Goal: Task Accomplishment & Management: Complete application form

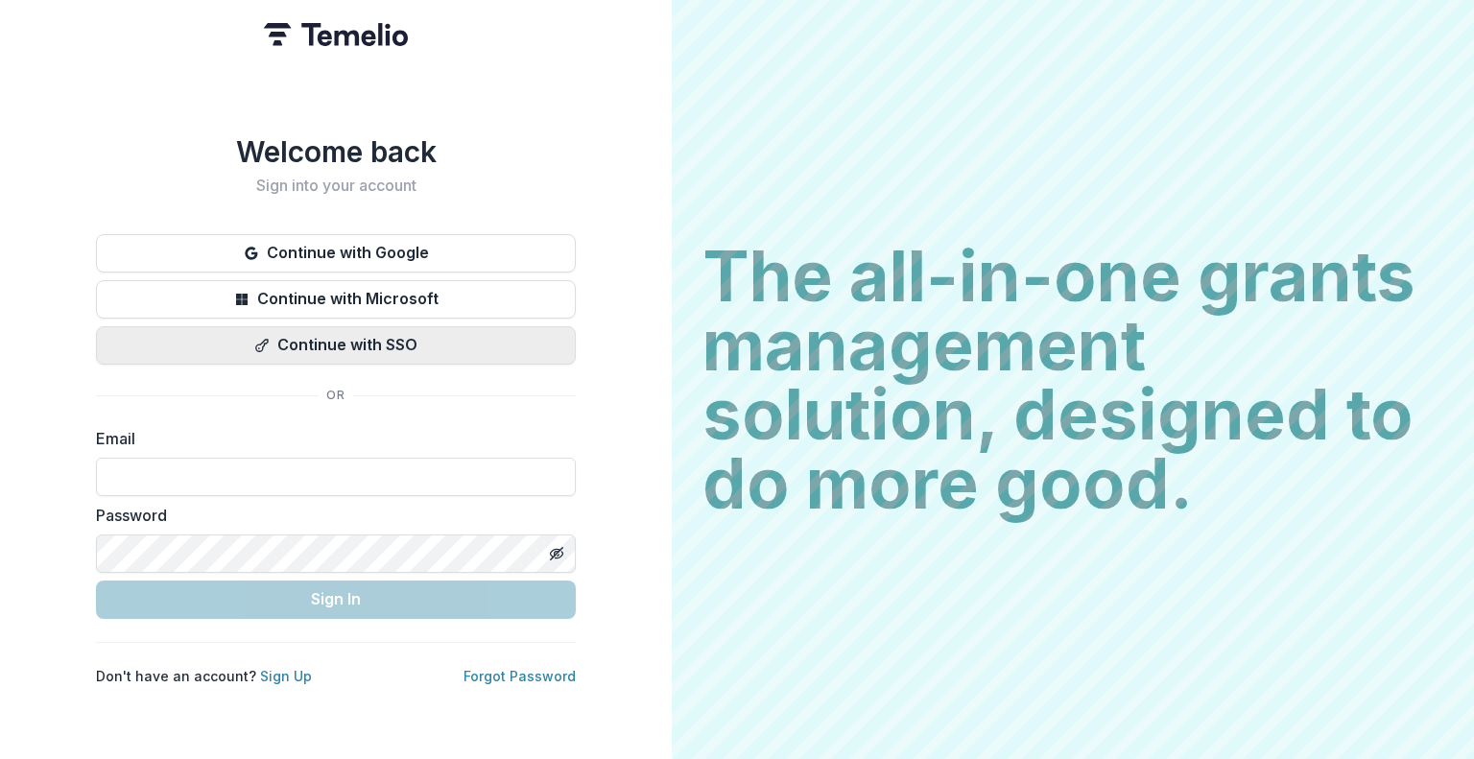
click at [403, 330] on button "Continue with SSO" at bounding box center [336, 345] width 480 height 38
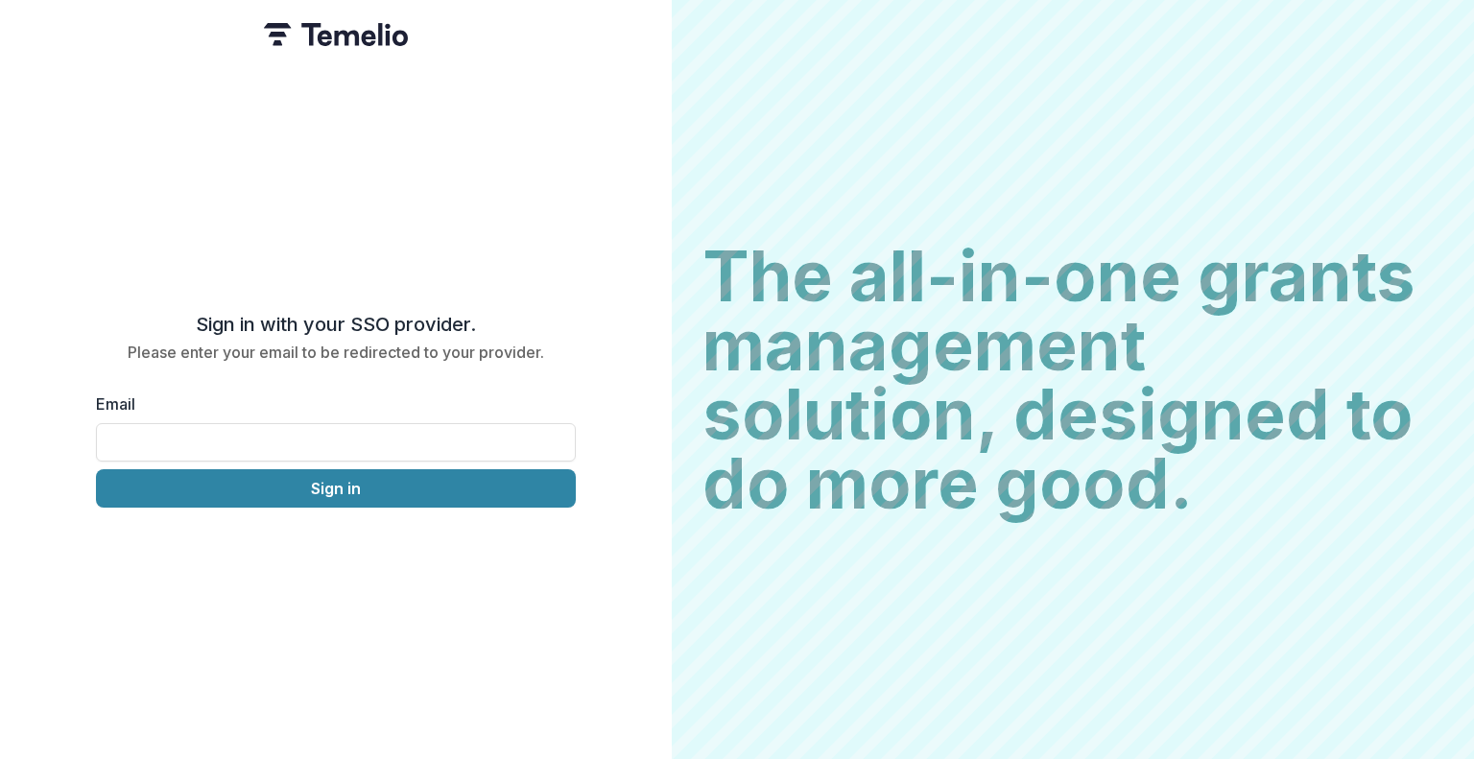
click at [350, 454] on div "Email Sign in" at bounding box center [336, 449] width 480 height 115
click at [350, 431] on input "Email" at bounding box center [336, 442] width 480 height 38
type input "**********"
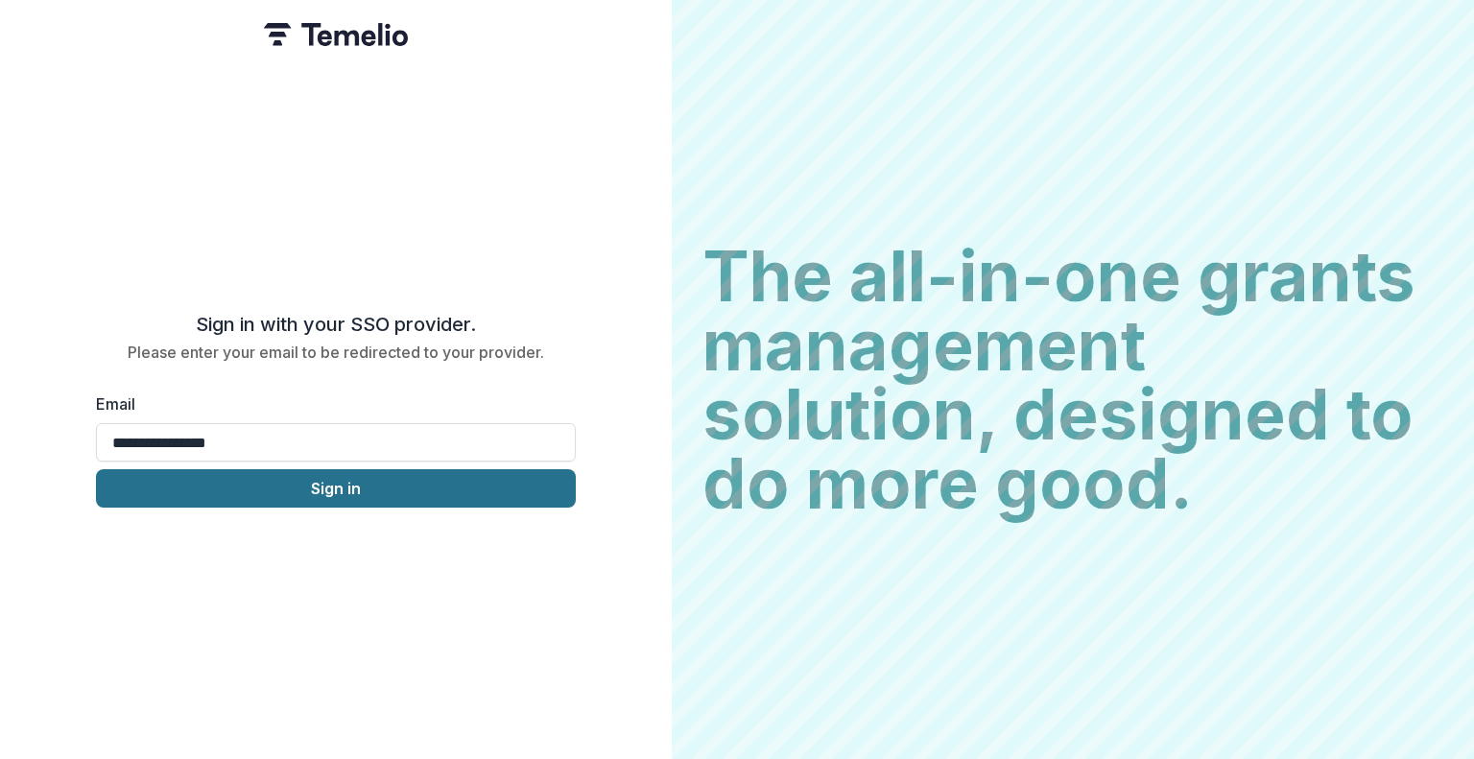
click at [329, 483] on button "Sign in" at bounding box center [336, 488] width 480 height 38
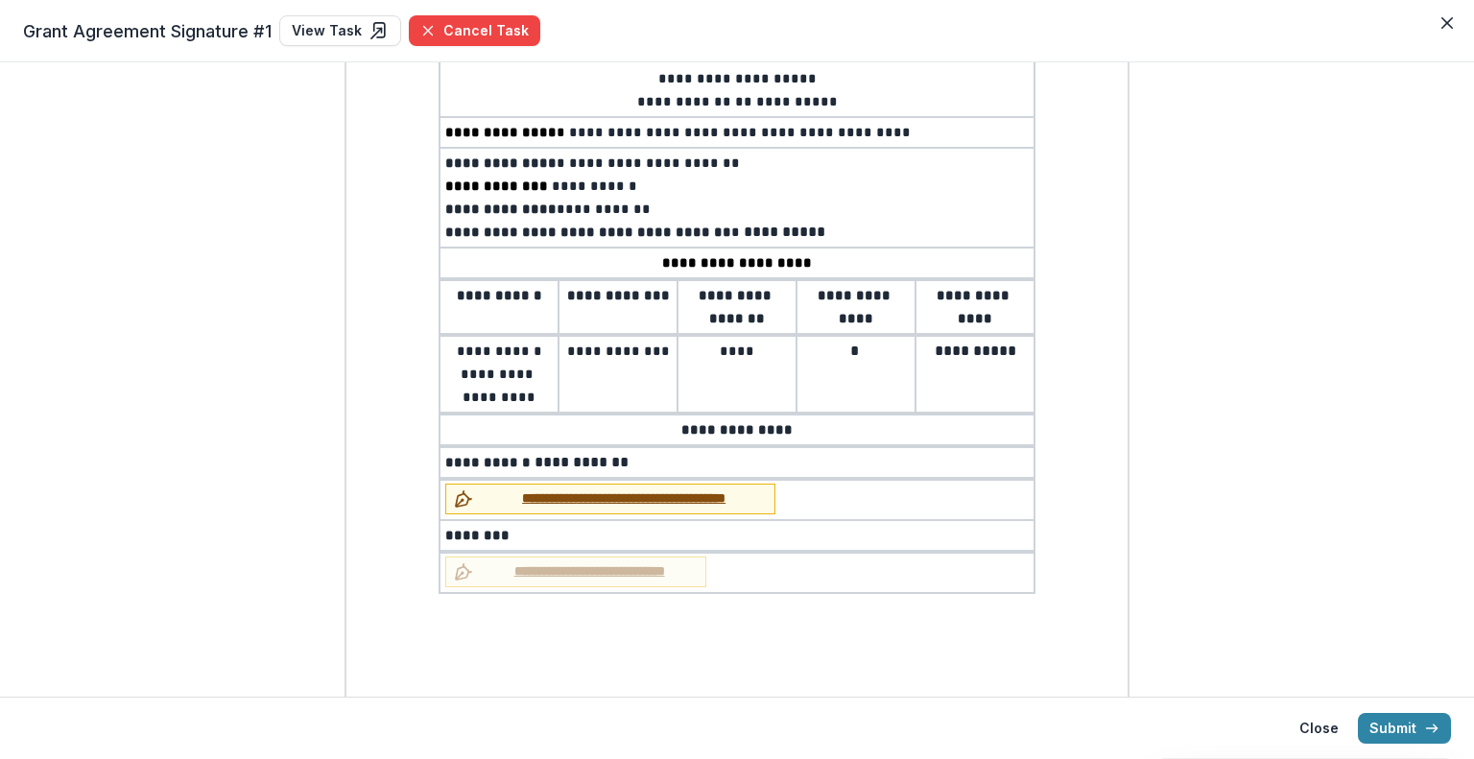
scroll to position [255, 0]
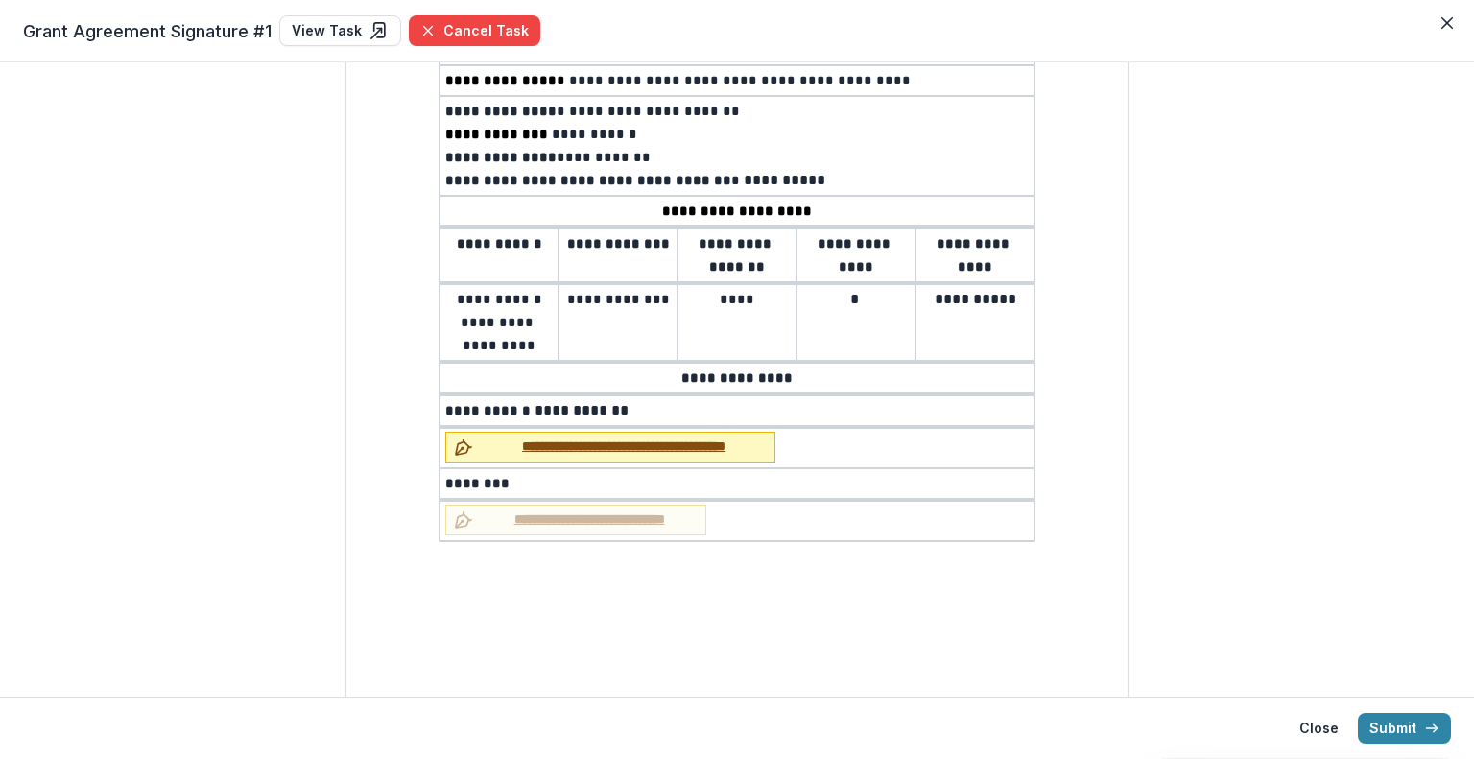
click at [549, 444] on span "**********" at bounding box center [624, 447] width 286 height 20
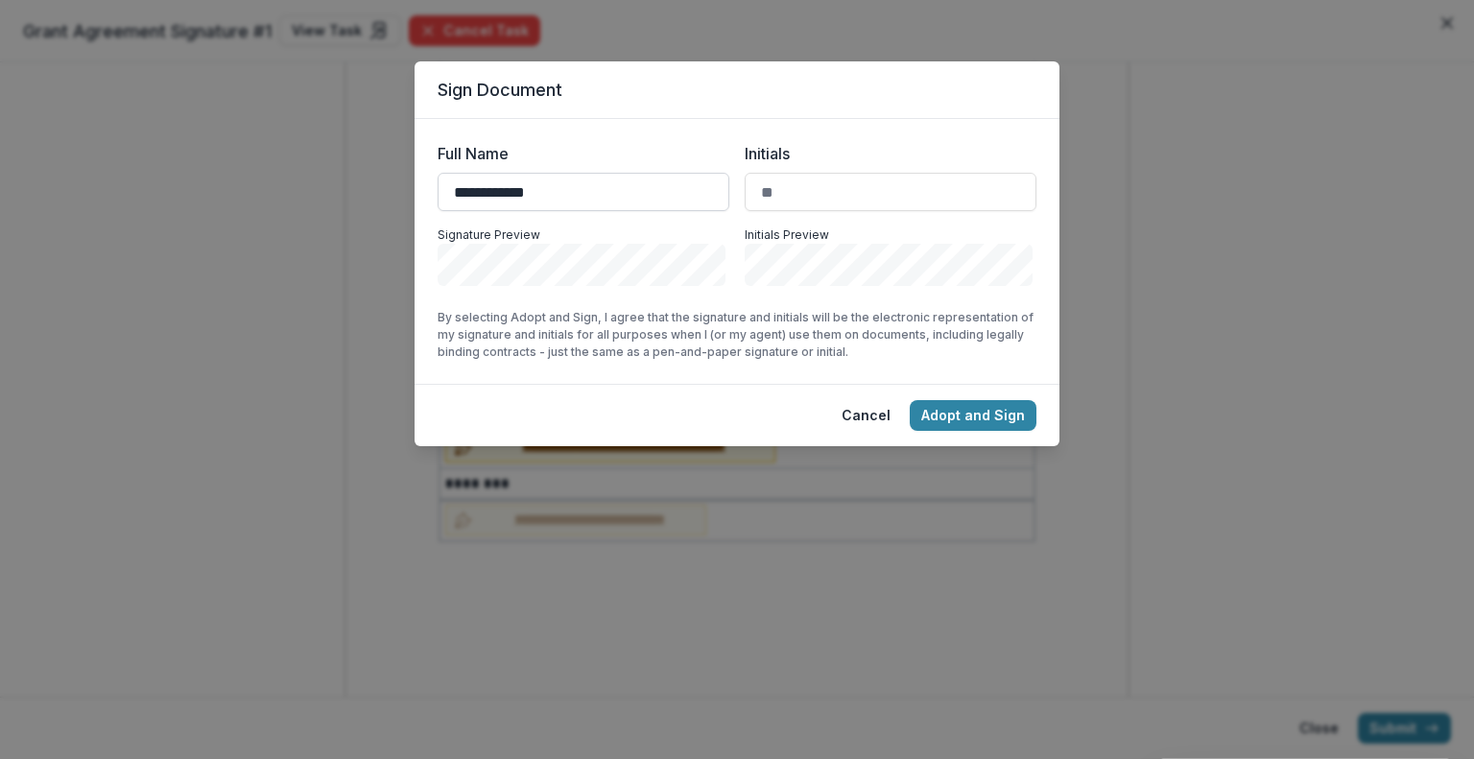
type input "**********"
type input "*"
type input "**"
click at [990, 414] on button "Adopt and Sign" at bounding box center [973, 415] width 127 height 31
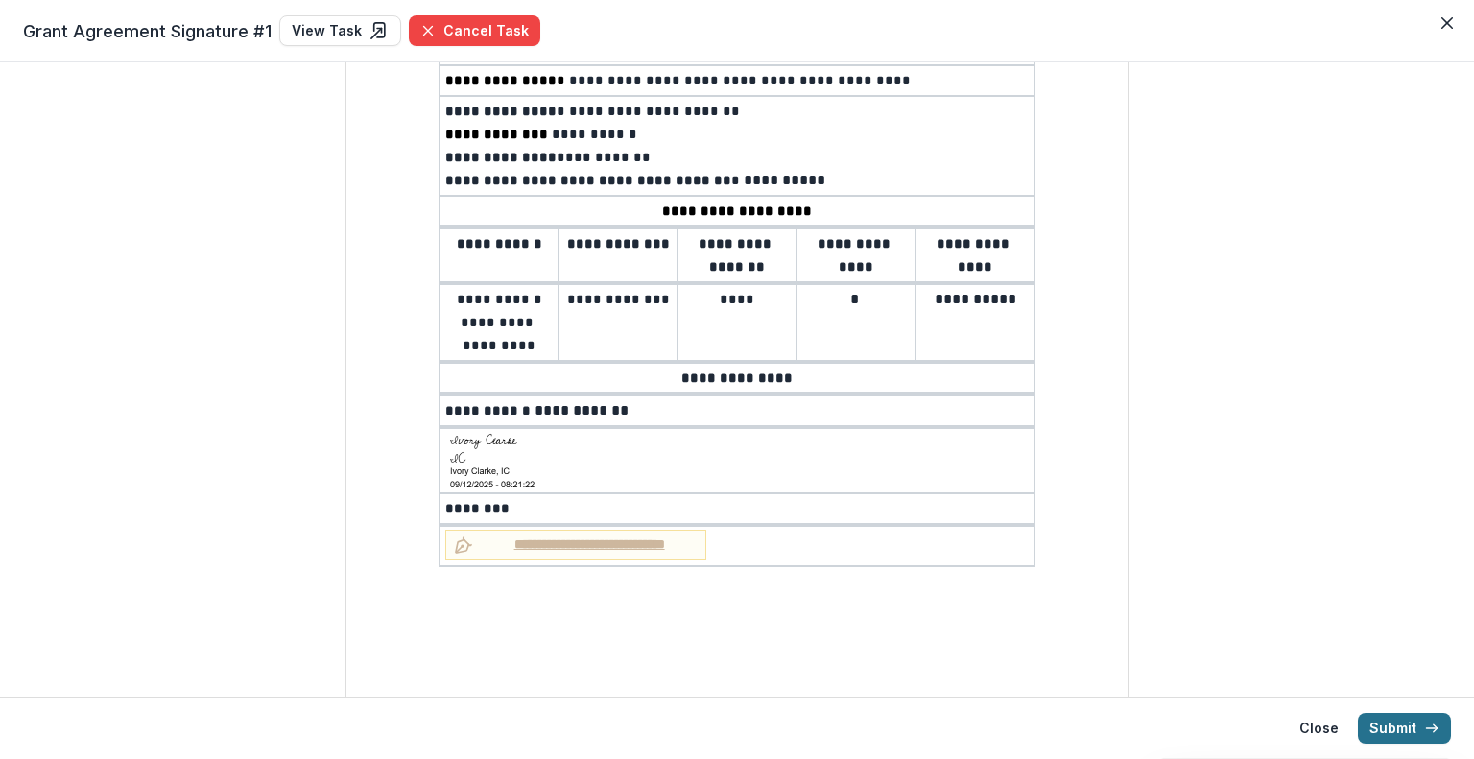
click at [1376, 719] on button "Submit" at bounding box center [1404, 728] width 93 height 31
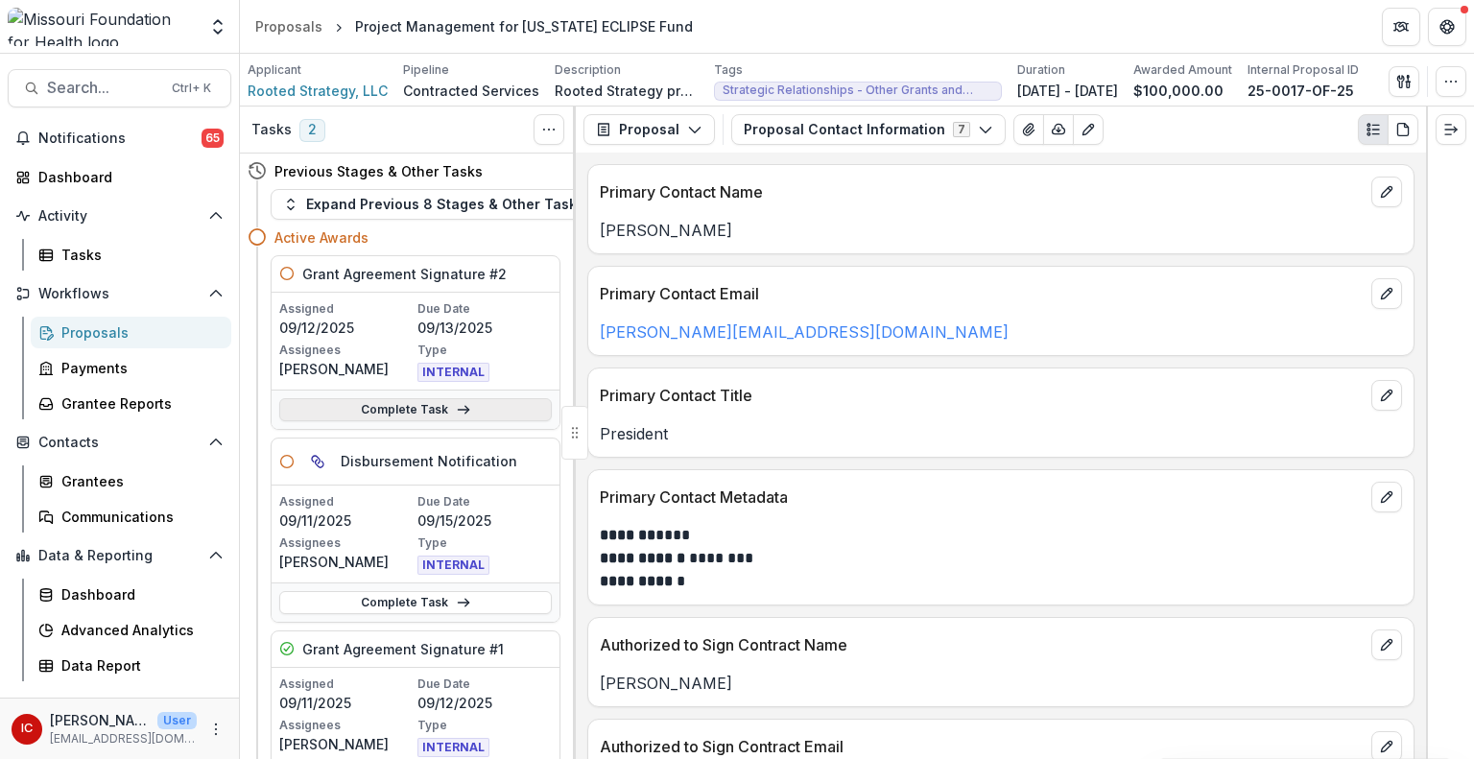
click at [375, 413] on link "Complete Task" at bounding box center [415, 409] width 273 height 23
click at [422, 410] on link "Complete Task" at bounding box center [415, 409] width 273 height 23
click at [65, 249] on div "Tasks" at bounding box center [138, 255] width 154 height 20
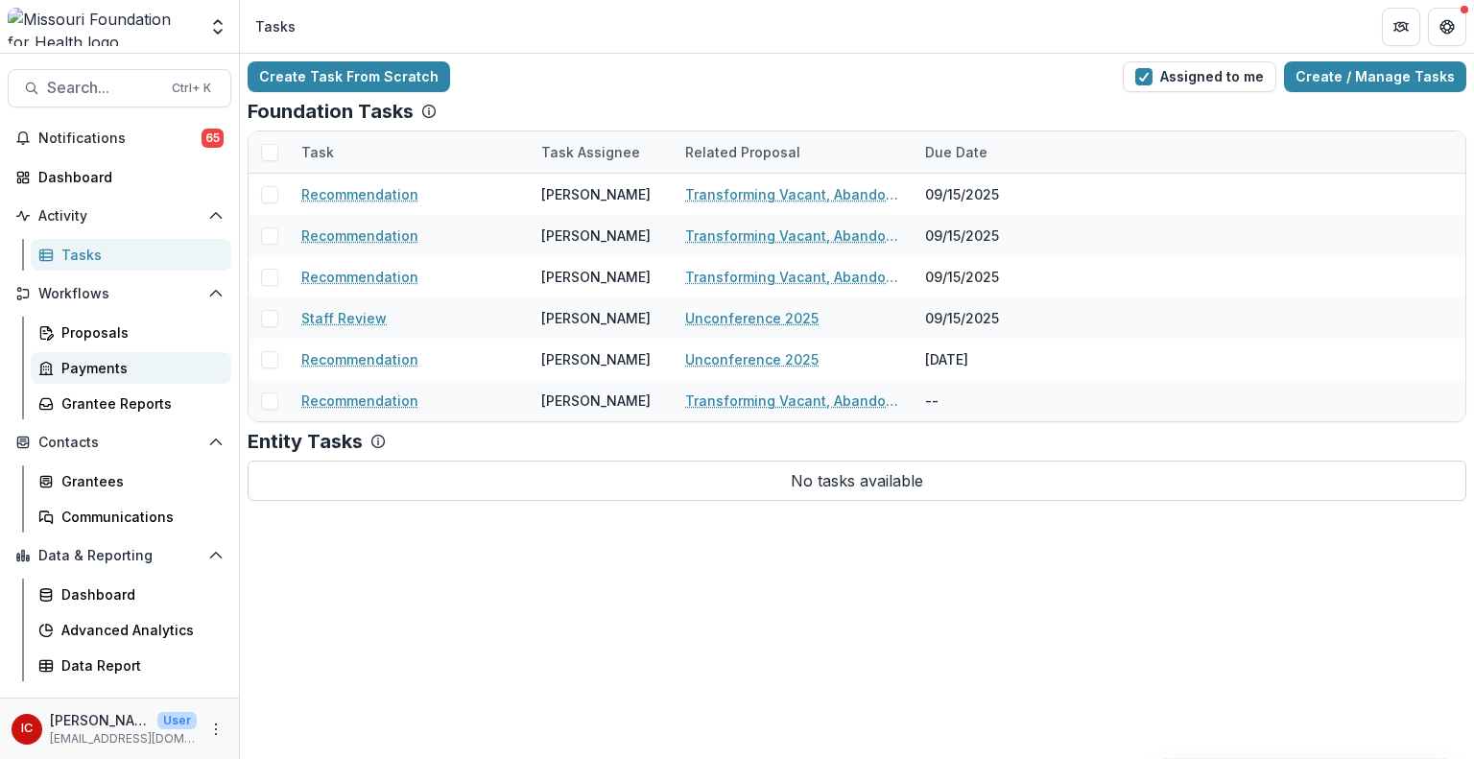
click at [114, 368] on div "Payments" at bounding box center [138, 368] width 154 height 20
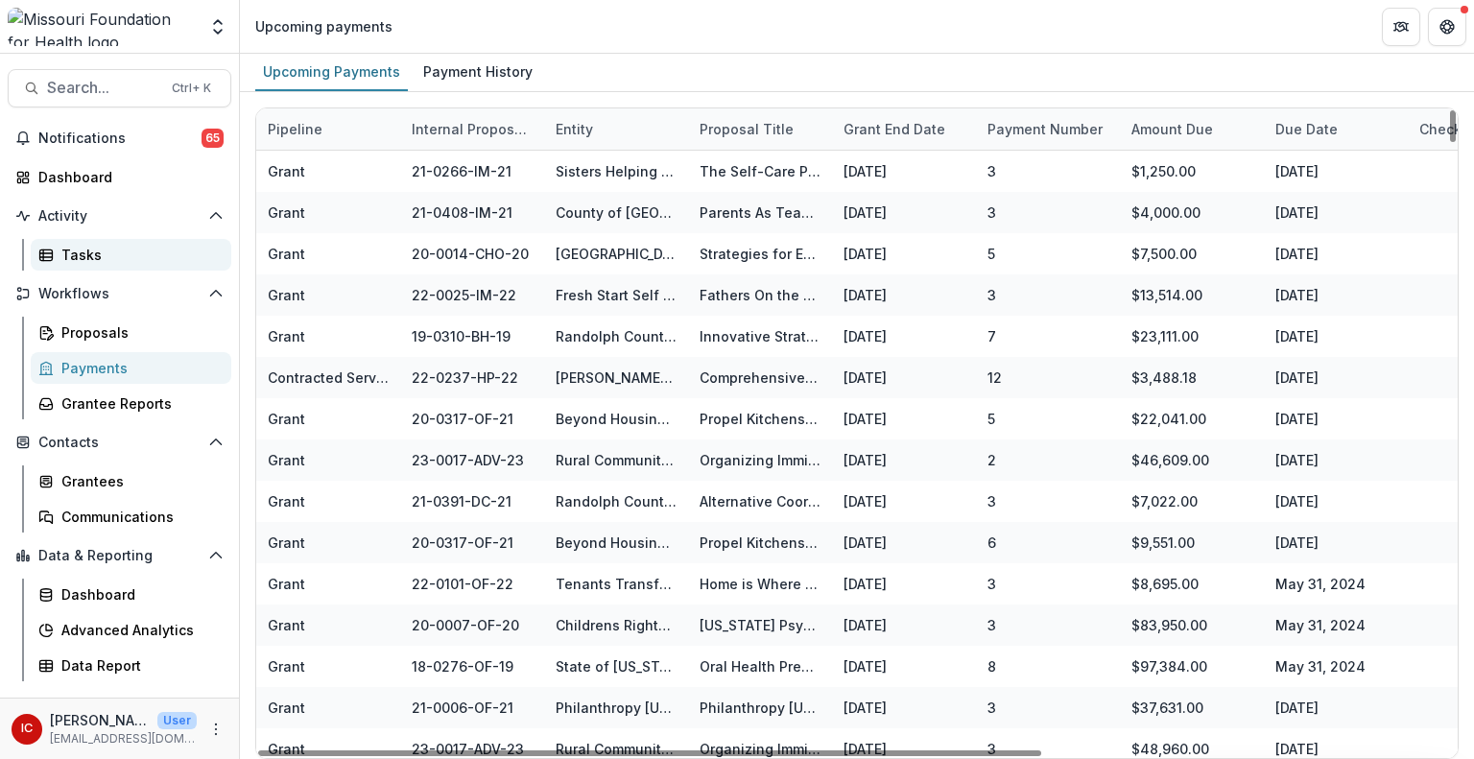
click at [92, 254] on div "Tasks" at bounding box center [138, 255] width 154 height 20
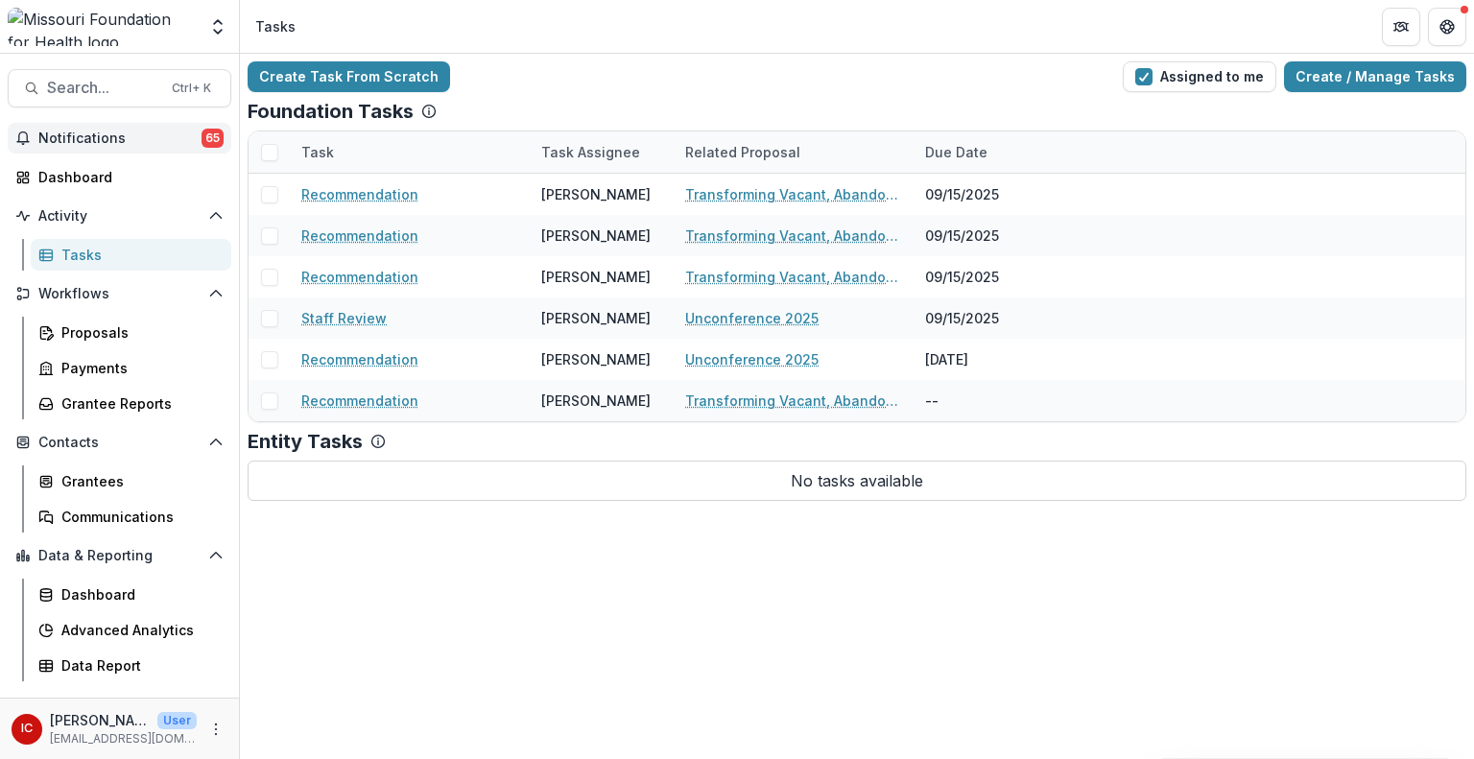
click at [117, 144] on span "Notifications" at bounding box center [119, 139] width 163 height 16
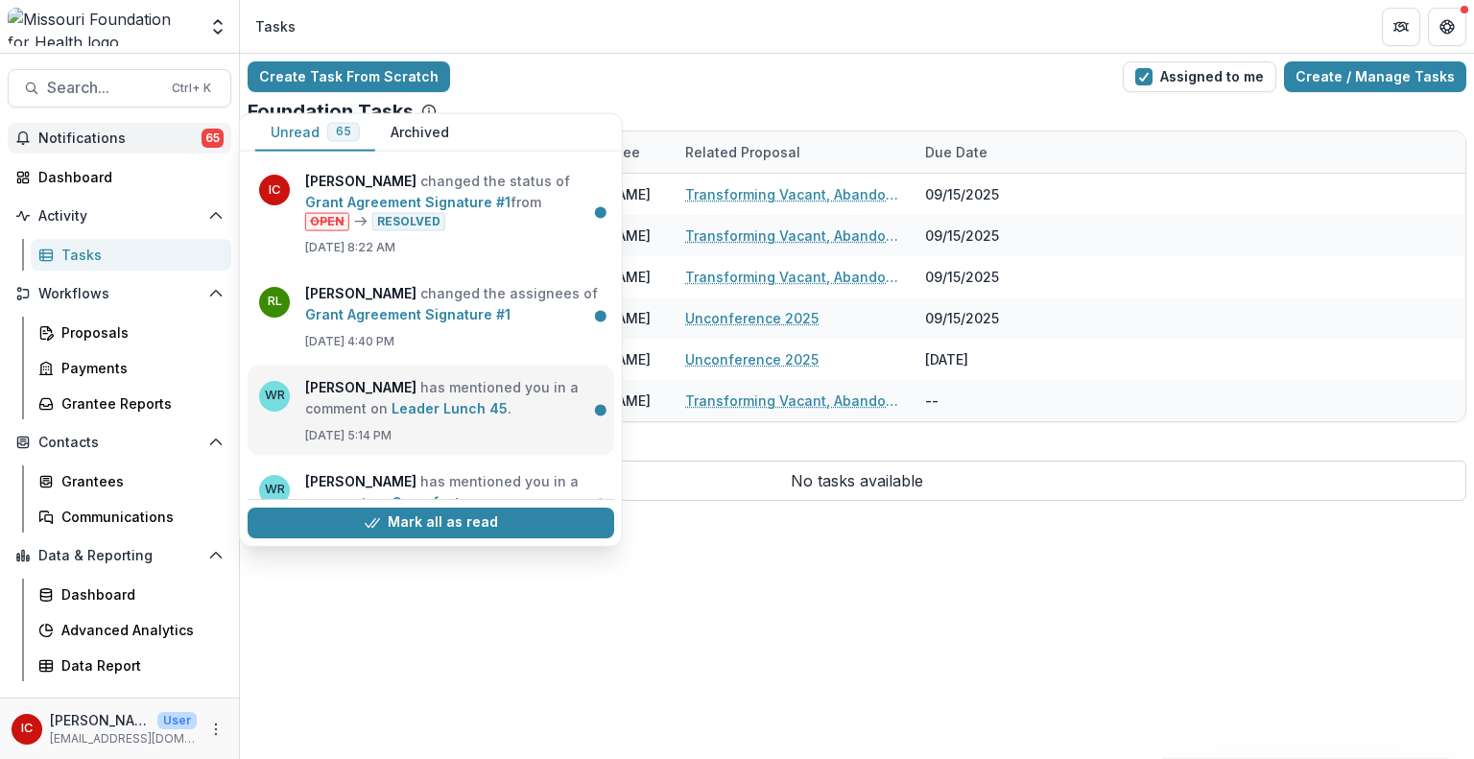
click at [449, 401] on link "Leader Lunch 45" at bounding box center [450, 407] width 116 height 16
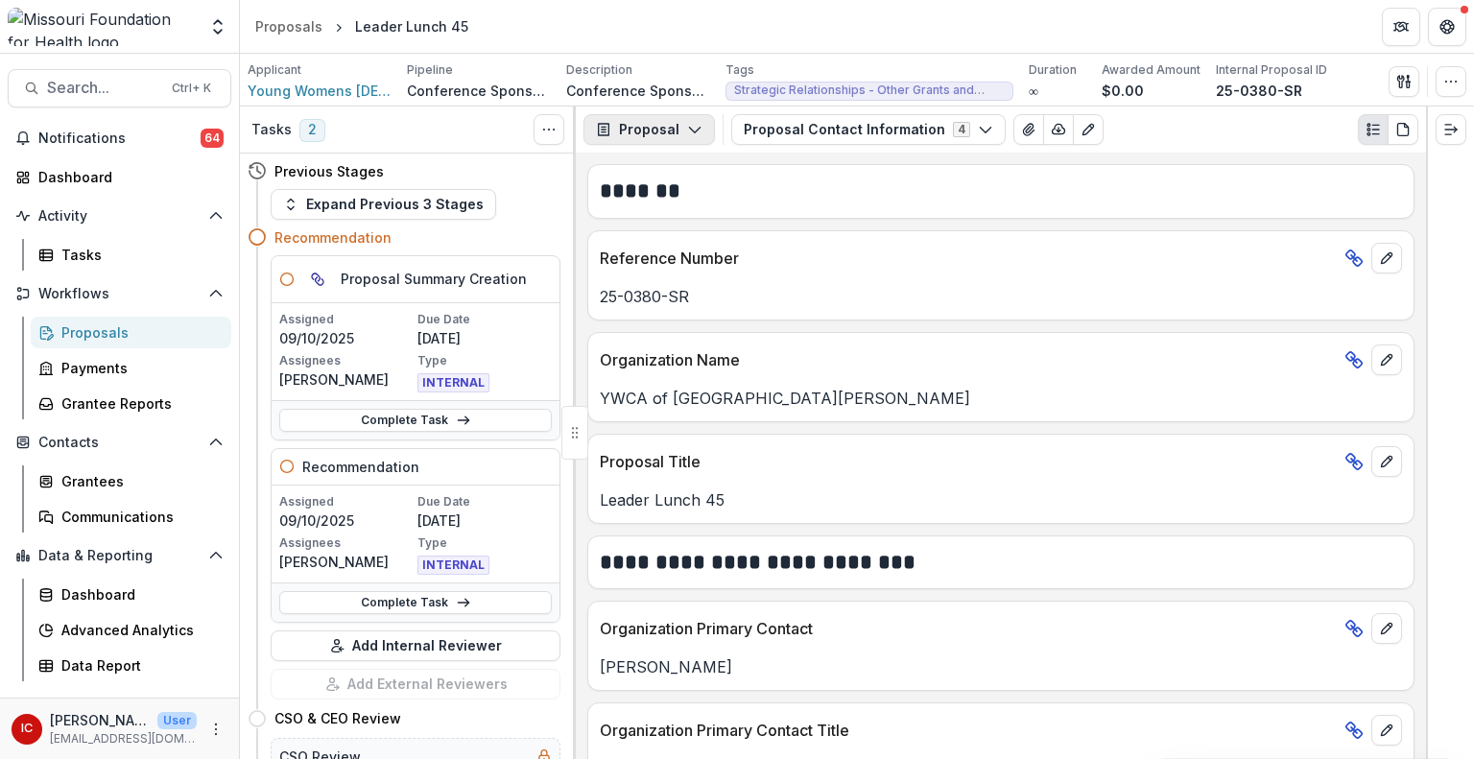
click at [694, 131] on icon "button" at bounding box center [694, 129] width 15 height 15
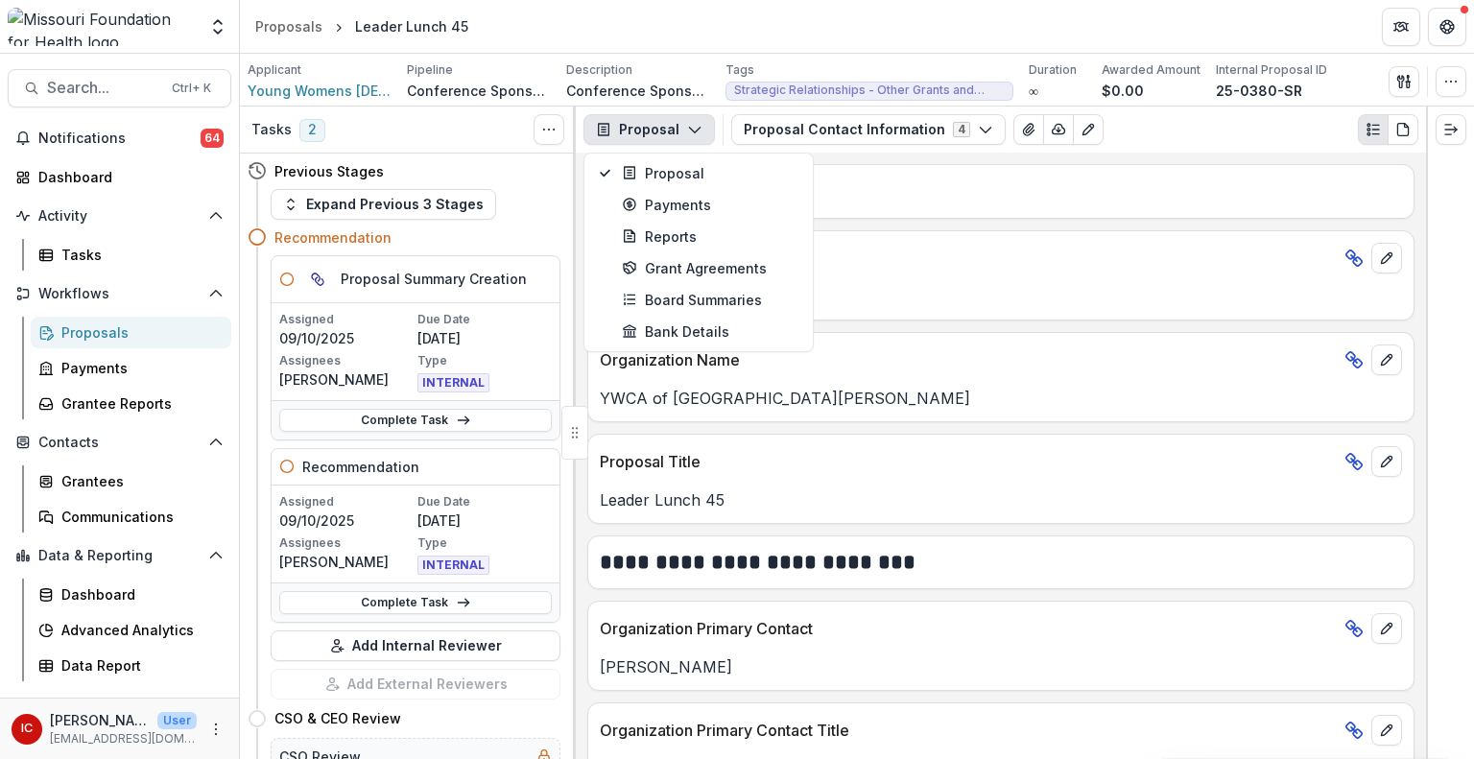
click at [694, 131] on icon "button" at bounding box center [694, 129] width 15 height 15
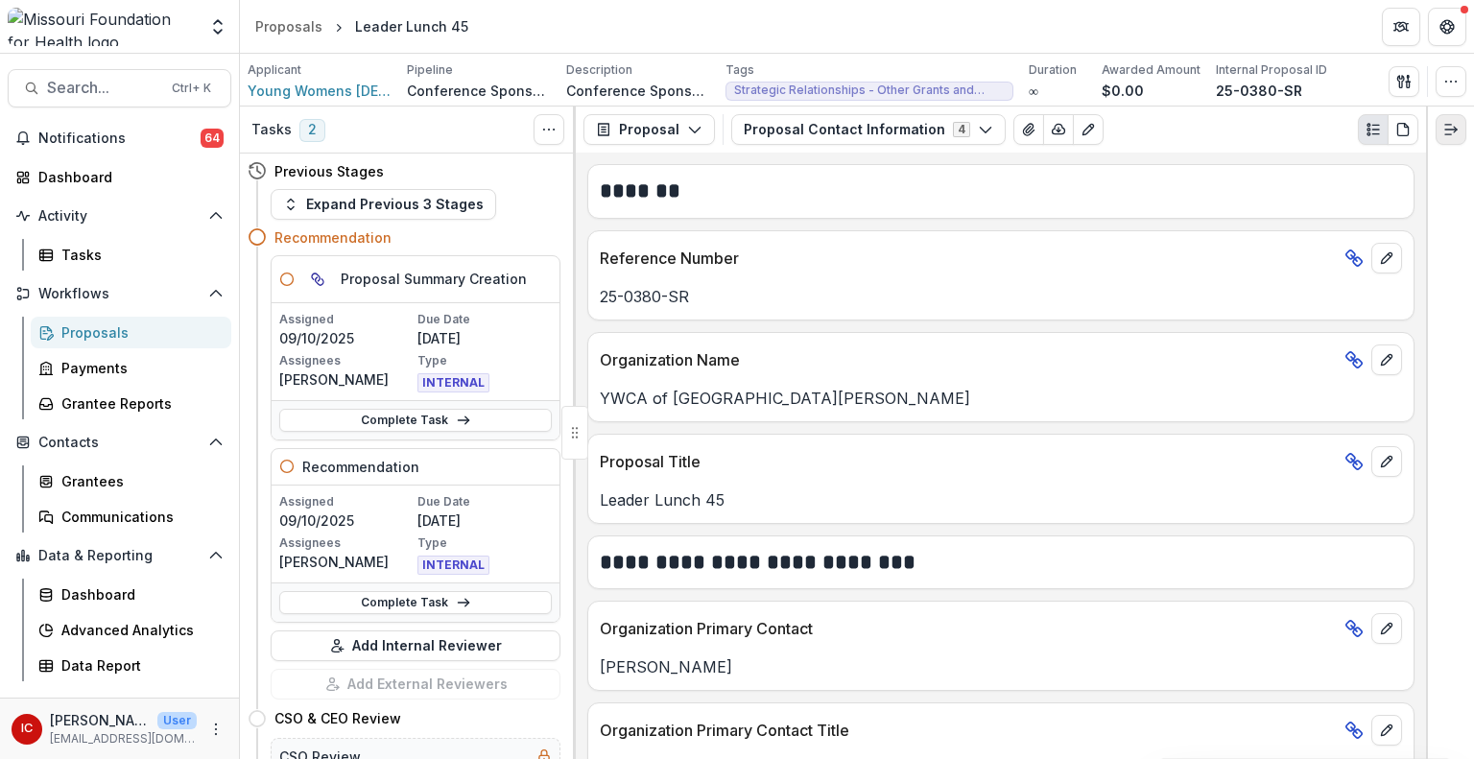
click at [1443, 134] on icon "Expand right" at bounding box center [1450, 129] width 15 height 15
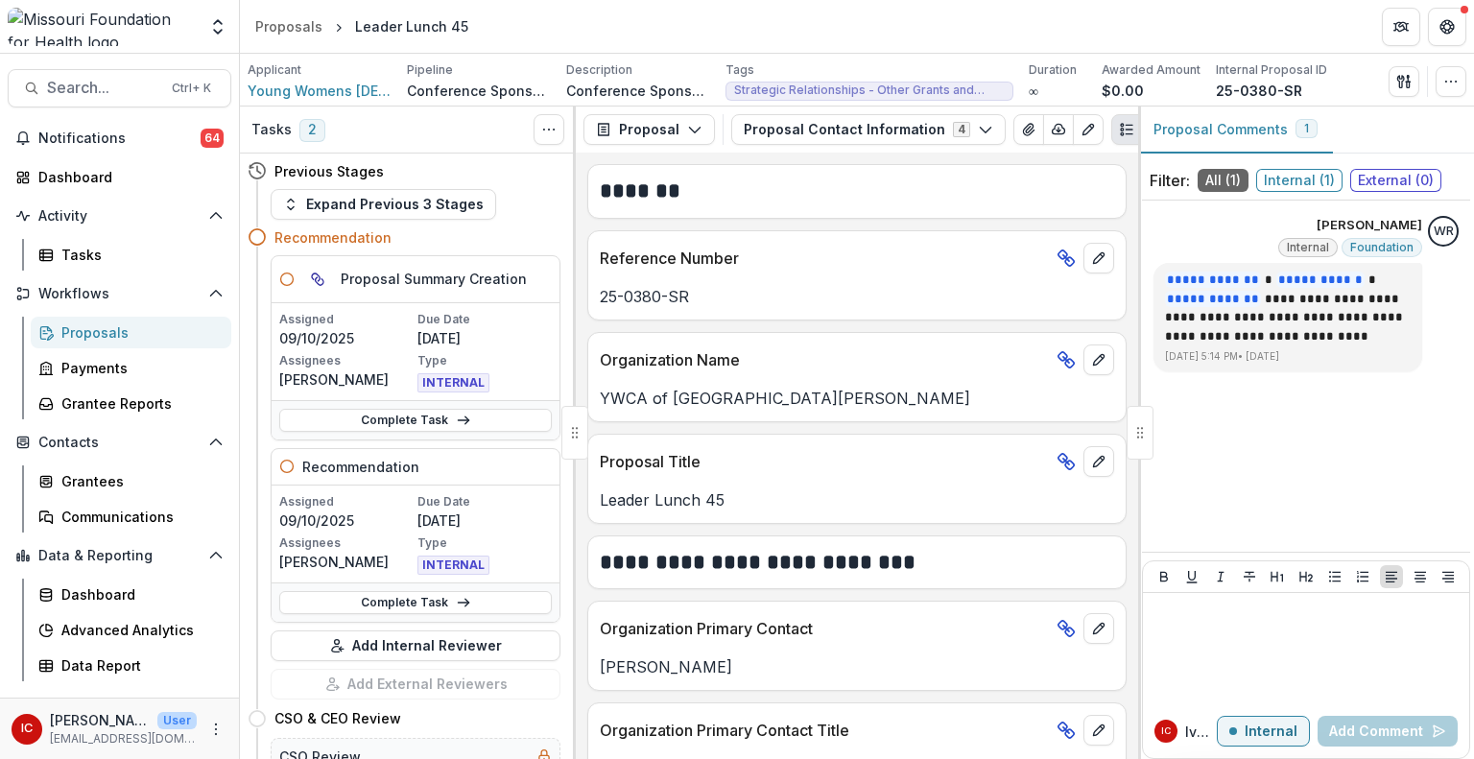
click at [1305, 447] on div "**********" at bounding box center [1306, 376] width 328 height 336
click at [1436, 261] on circle "Options" at bounding box center [1436, 261] width 1 height 1
click at [1352, 417] on div "**********" at bounding box center [1306, 376] width 328 height 336
click at [1319, 177] on span "Internal ( 1 )" at bounding box center [1299, 180] width 86 height 23
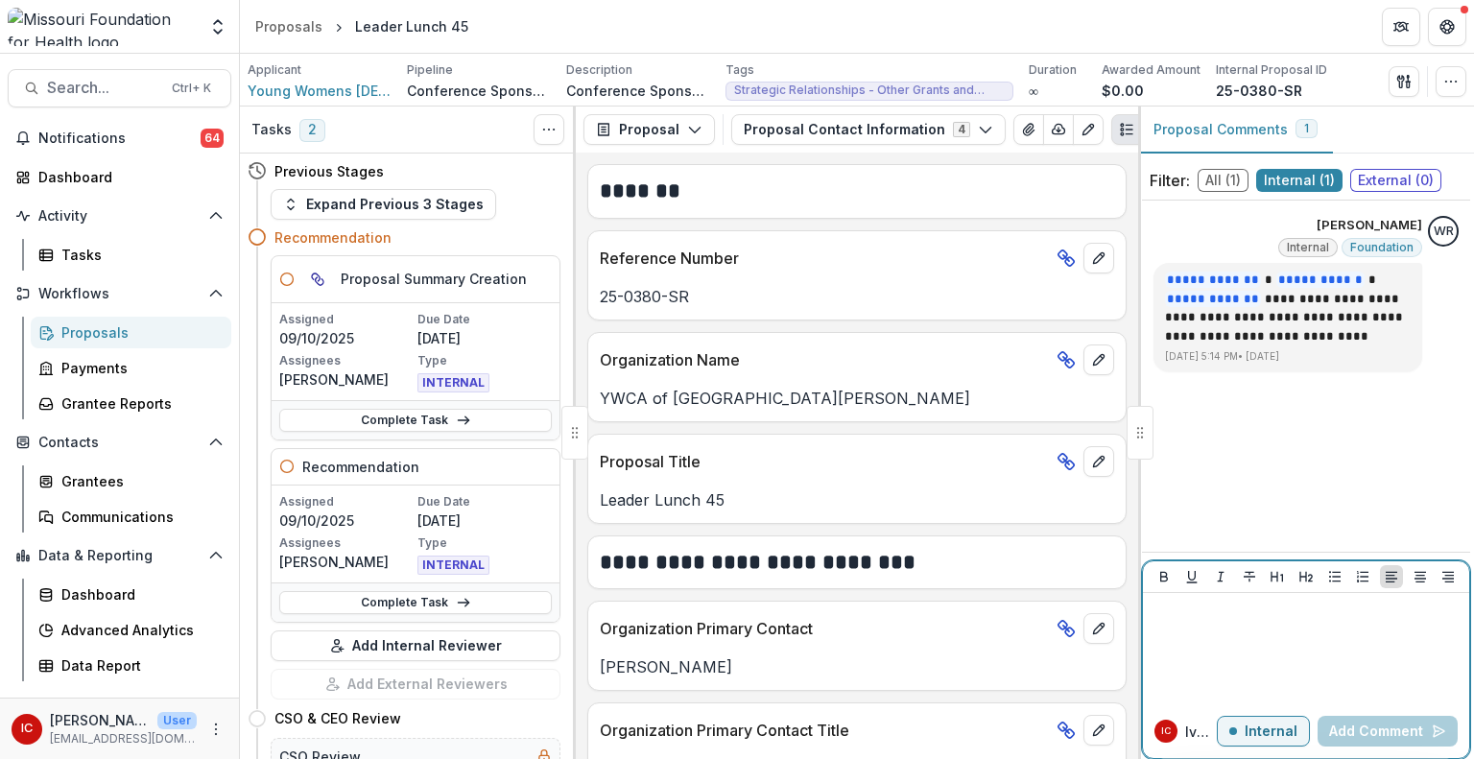
click at [1250, 630] on div at bounding box center [1306, 649] width 311 height 96
click at [1247, 737] on button "Internal" at bounding box center [1263, 731] width 93 height 31
click at [1247, 737] on p "External" at bounding box center [1270, 732] width 56 height 16
click at [1240, 648] on div at bounding box center [1306, 649] width 311 height 96
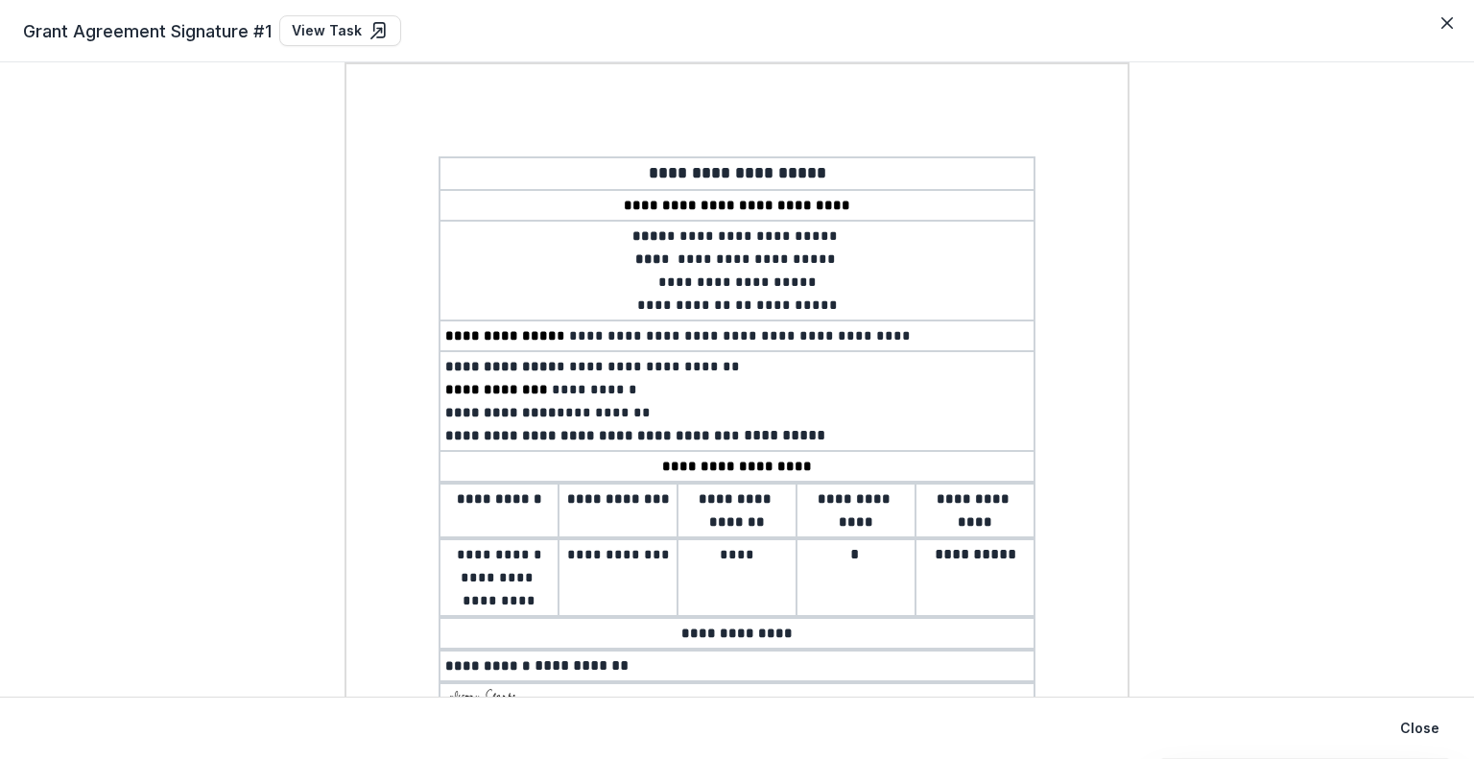
scroll to position [365, 0]
click at [328, 22] on link "View Task" at bounding box center [340, 30] width 122 height 31
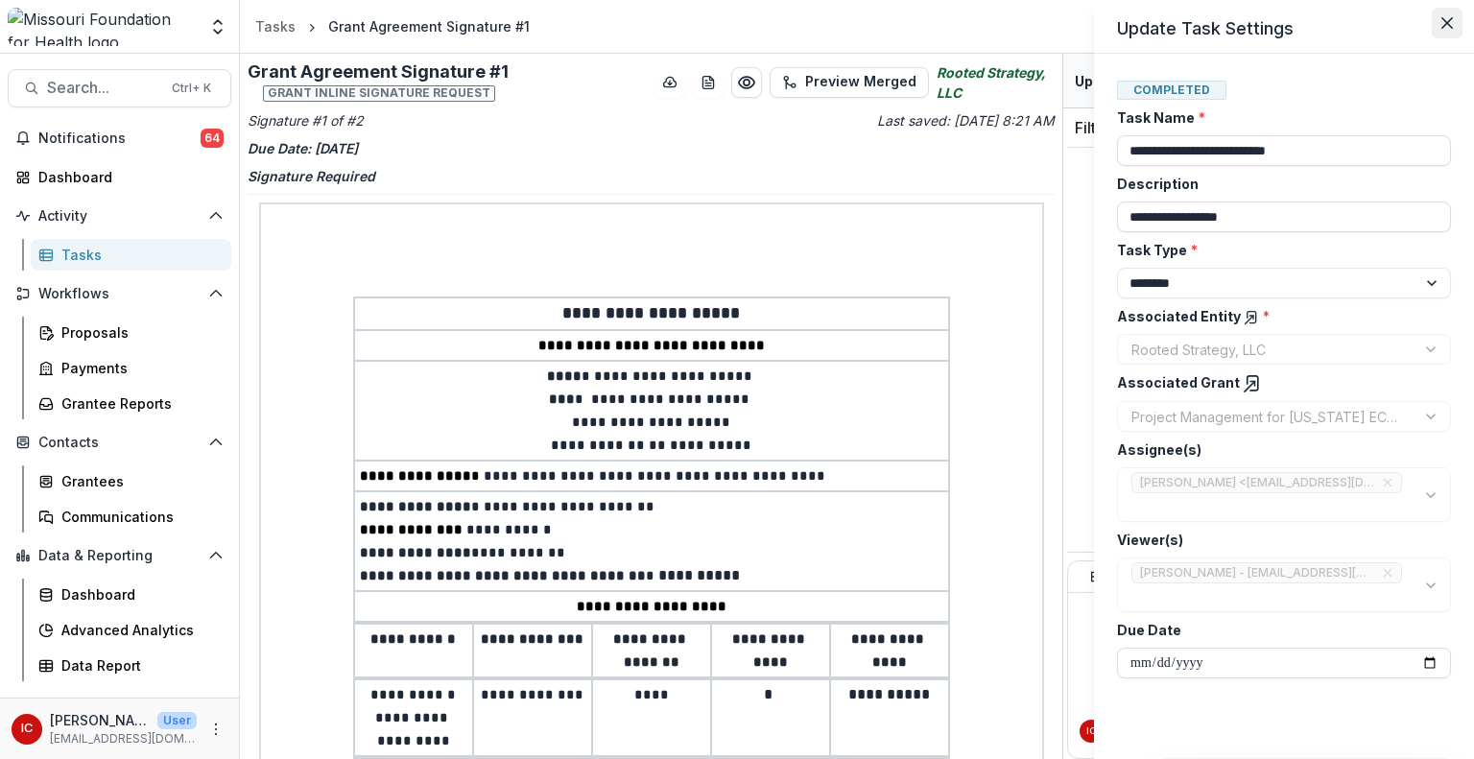
click at [1441, 25] on icon "Close" at bounding box center [1447, 23] width 12 height 12
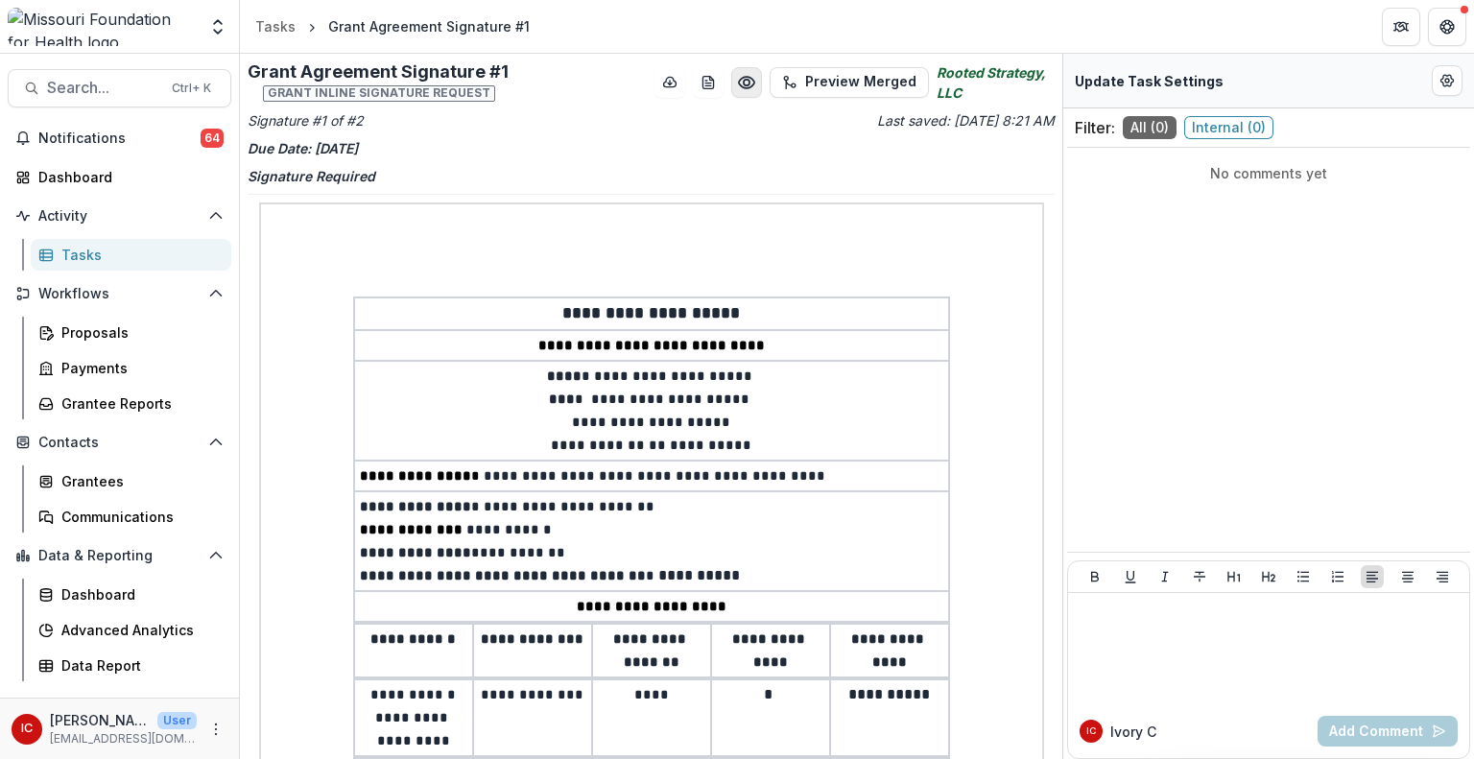
click at [748, 76] on icon "Preview 3d4c52e6-35b9-4490-9e81-7e54354789cf.pdf" at bounding box center [746, 82] width 19 height 19
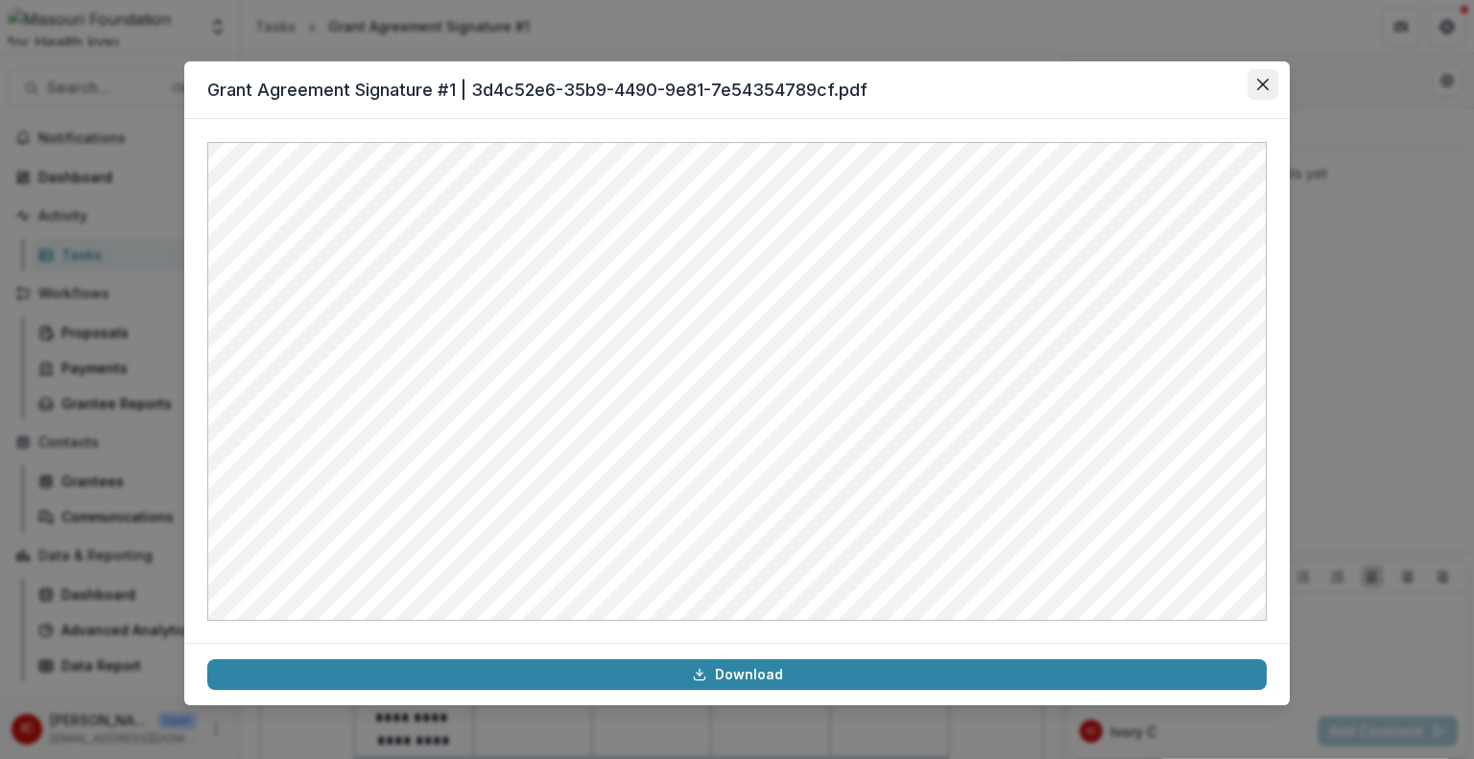
click at [1257, 83] on icon "Close" at bounding box center [1263, 85] width 12 height 12
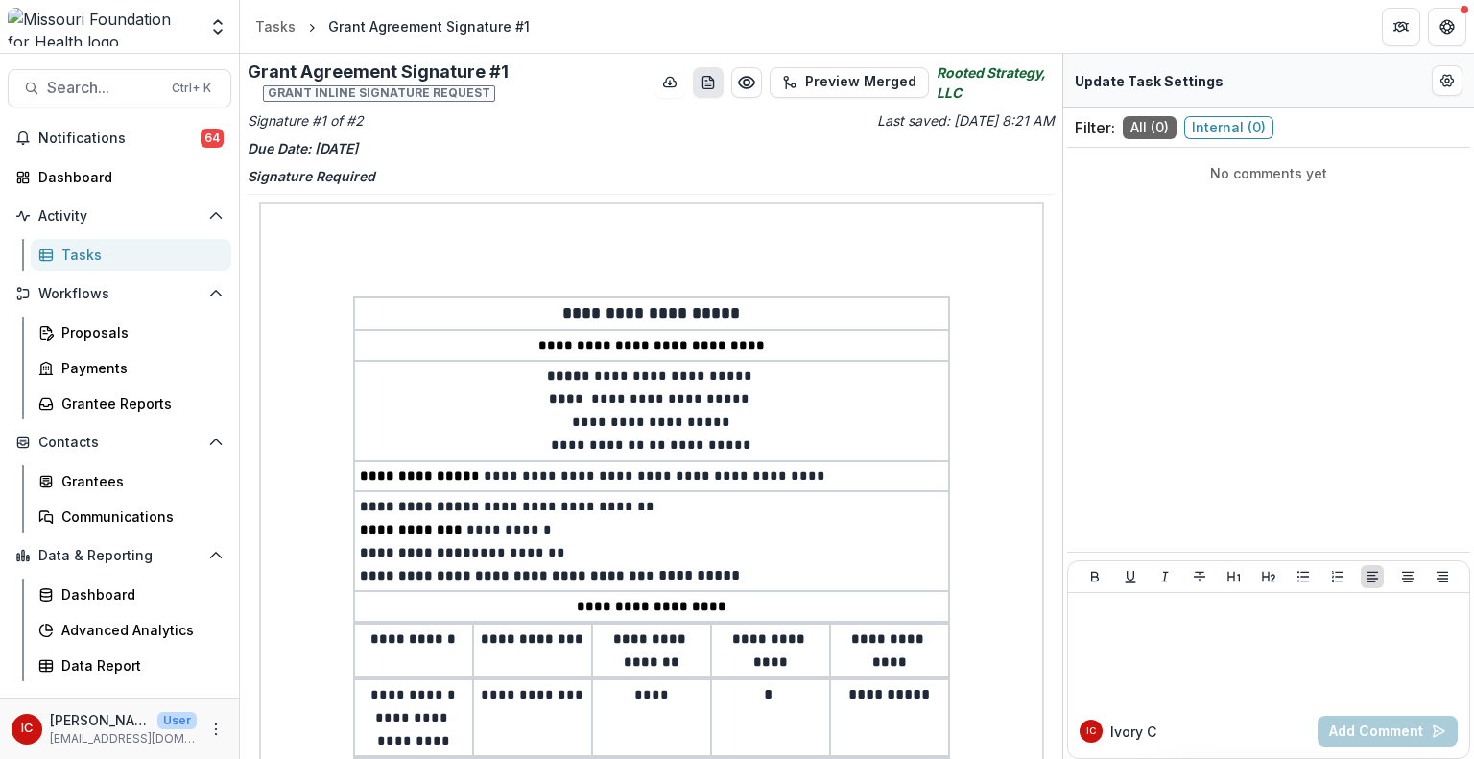
click at [708, 81] on icon "download-word-button" at bounding box center [707, 82] width 15 height 15
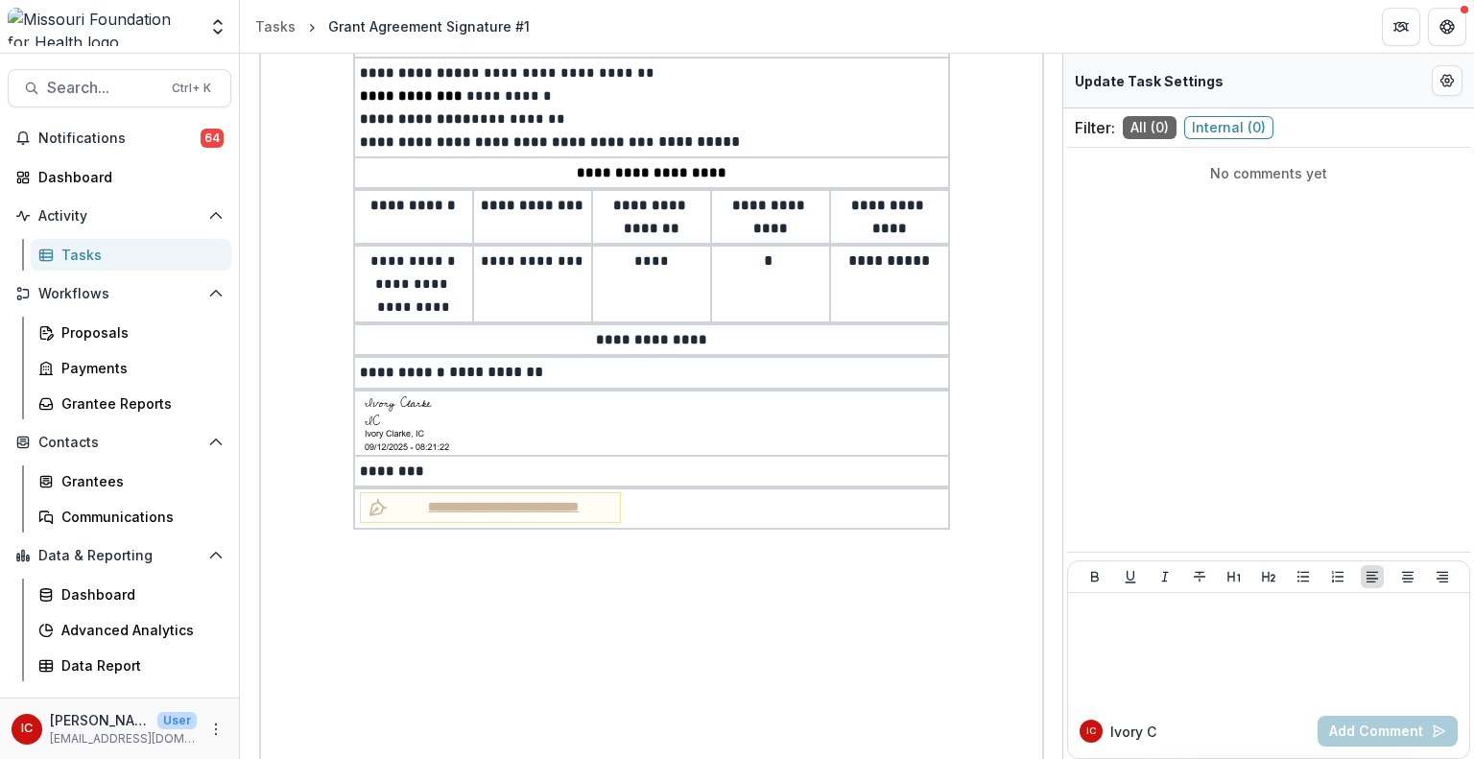
scroll to position [437, 0]
